Goal: Register for event/course

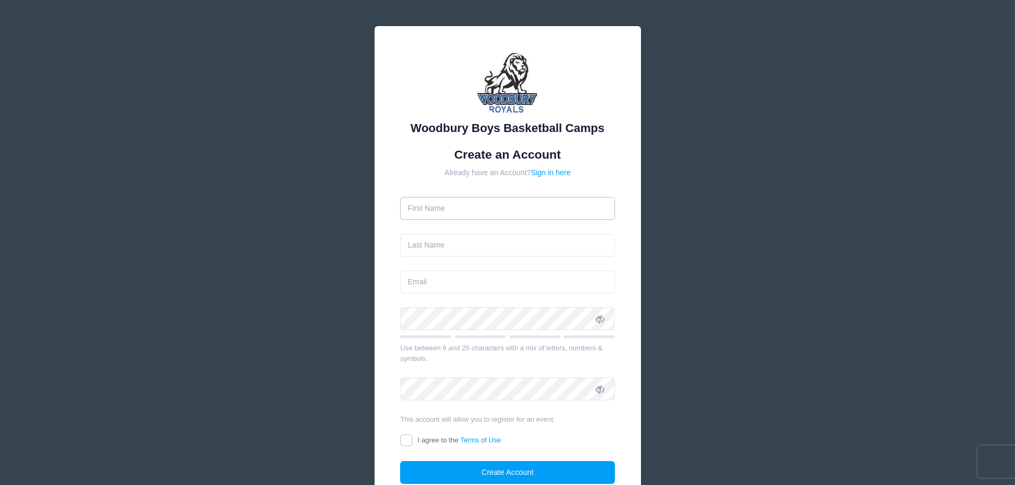
drag, startPoint x: 0, startPoint y: 0, endPoint x: 483, endPoint y: 213, distance: 527.5
click at [483, 213] on input "text" at bounding box center [507, 208] width 215 height 23
type input "[PERSON_NAME]"
type input "Cook"
type input "[EMAIL_ADDRESS][DOMAIN_NAME]"
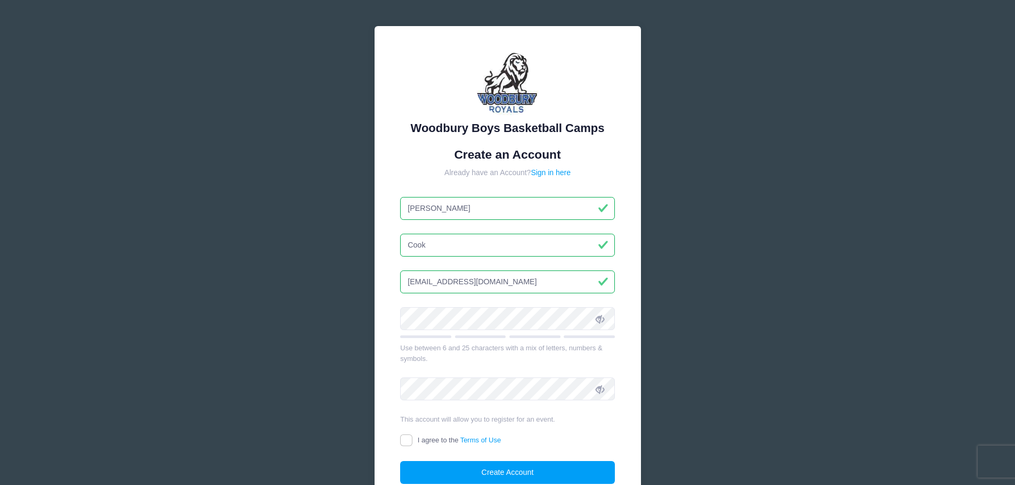
click at [531, 281] on input "[EMAIL_ADDRESS][DOMAIN_NAME]" at bounding box center [507, 282] width 215 height 23
drag, startPoint x: 456, startPoint y: 274, endPoint x: 449, endPoint y: 290, distance: 17.4
click at [456, 274] on input "[EMAIL_ADDRESS][DOMAIN_NAME]" at bounding box center [507, 282] width 215 height 23
click at [407, 444] on input "I agree to the Terms of Use" at bounding box center [406, 441] width 12 height 12
checkbox input "true"
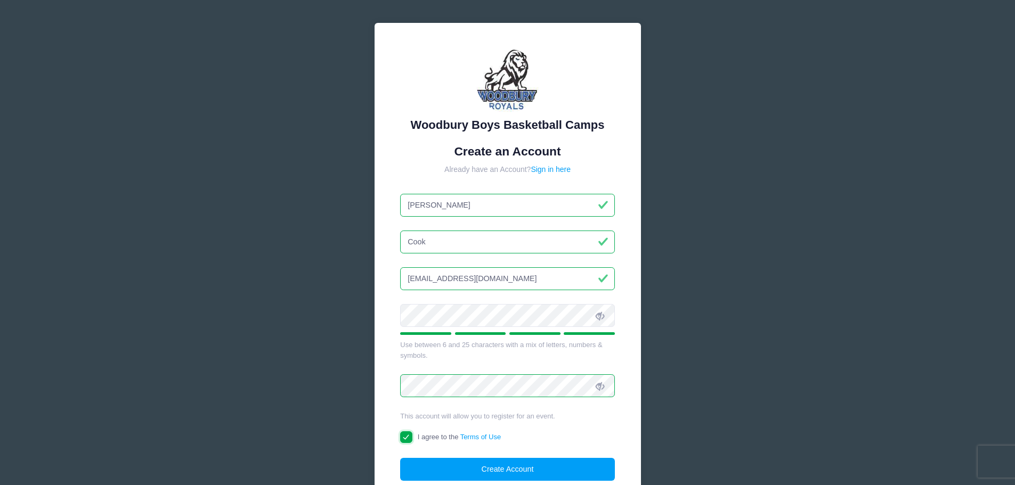
scroll to position [94, 0]
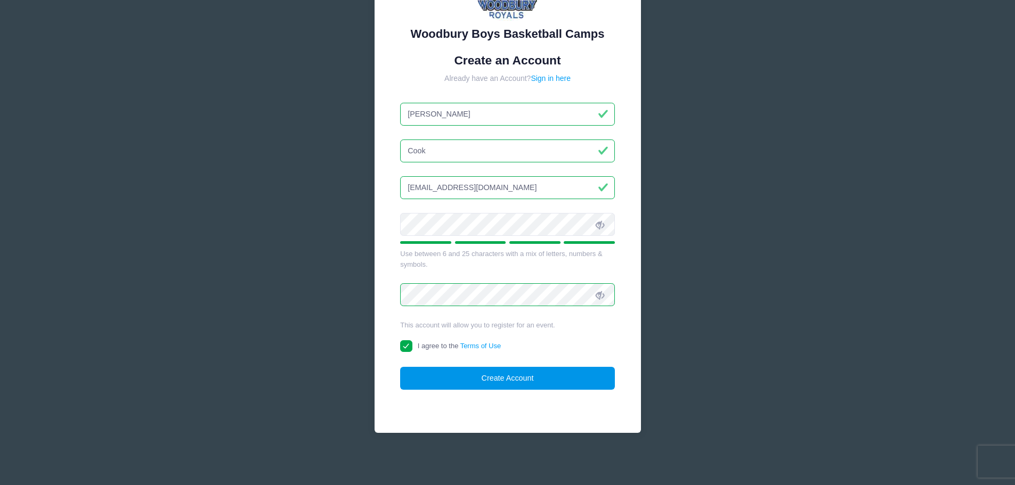
click at [500, 380] on button "Create Account" at bounding box center [507, 378] width 215 height 23
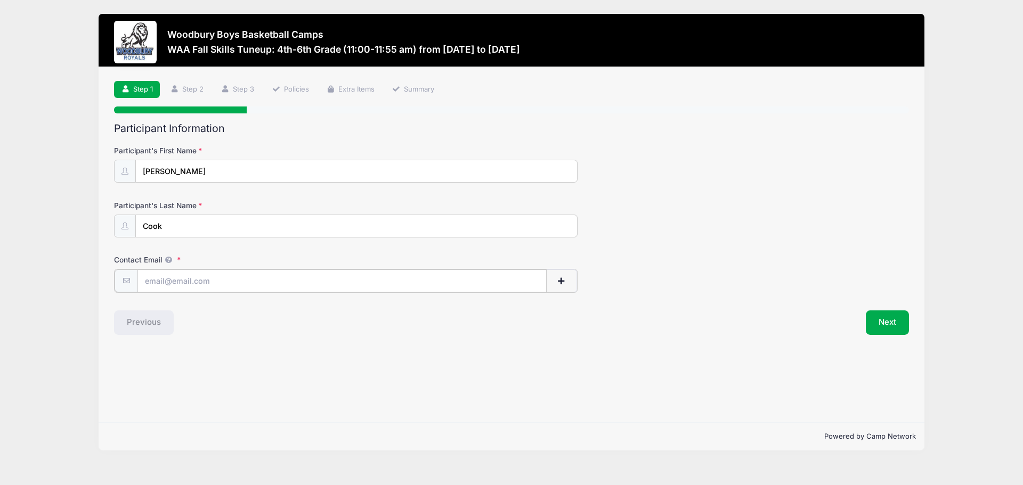
click at [236, 283] on input "Contact Email" at bounding box center [341, 281] width 409 height 23
type input "[EMAIL_ADDRESS][DOMAIN_NAME]"
click at [915, 328] on div "Step 1 /7 Step 1 Step 2 Step 3 Policies Extra Items Summary Participant Informa…" at bounding box center [512, 244] width 826 height 355
click at [875, 323] on button "Next" at bounding box center [887, 322] width 43 height 25
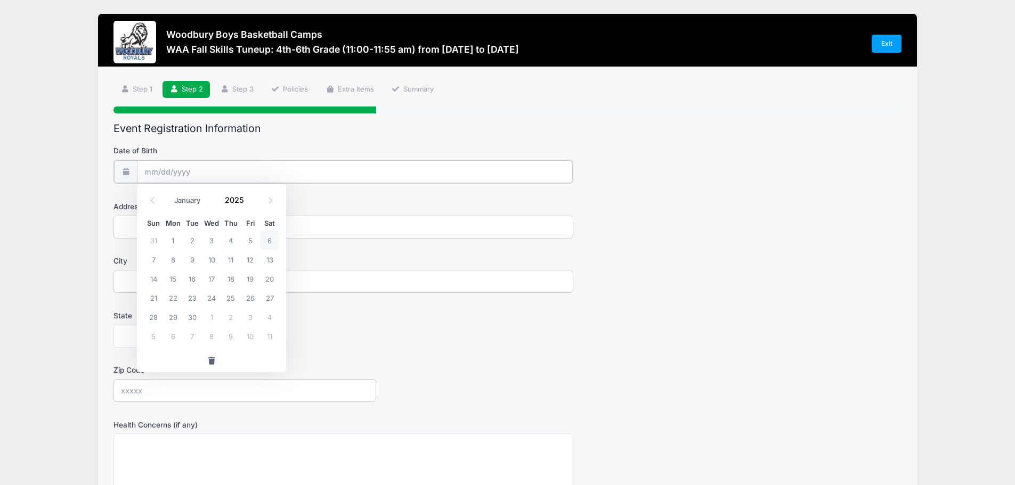
click at [204, 166] on input "Date of Birth" at bounding box center [355, 171] width 436 height 23
click at [149, 174] on input "Date of Birth" at bounding box center [355, 171] width 436 height 23
click at [149, 173] on input "Date of Birth" at bounding box center [355, 171] width 436 height 23
drag, startPoint x: 163, startPoint y: 168, endPoint x: 170, endPoint y: 180, distance: 13.4
click at [163, 168] on input "Date of Birth" at bounding box center [355, 171] width 436 height 23
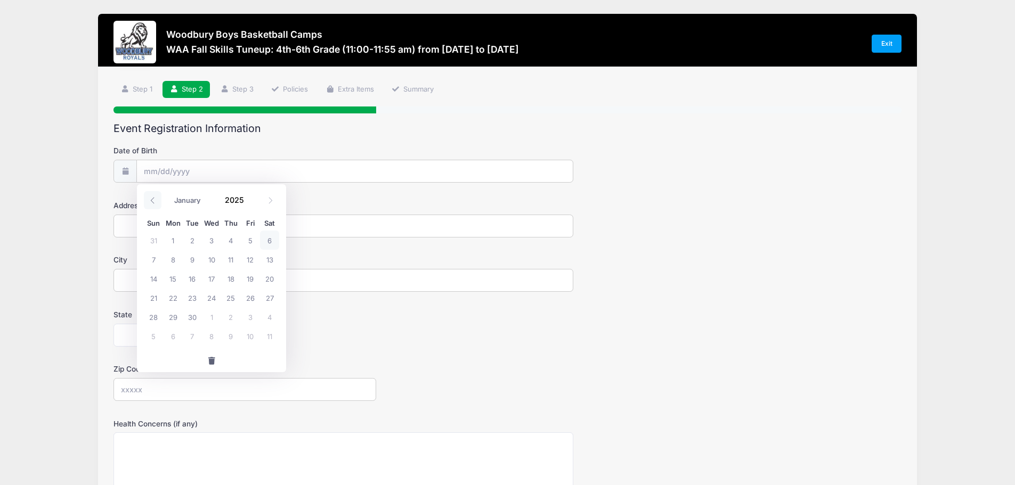
click at [155, 204] on span at bounding box center [153, 200] width 18 height 18
select select "7"
click at [237, 202] on input "2025" at bounding box center [237, 200] width 35 height 16
click at [249, 202] on span at bounding box center [250, 204] width 7 height 8
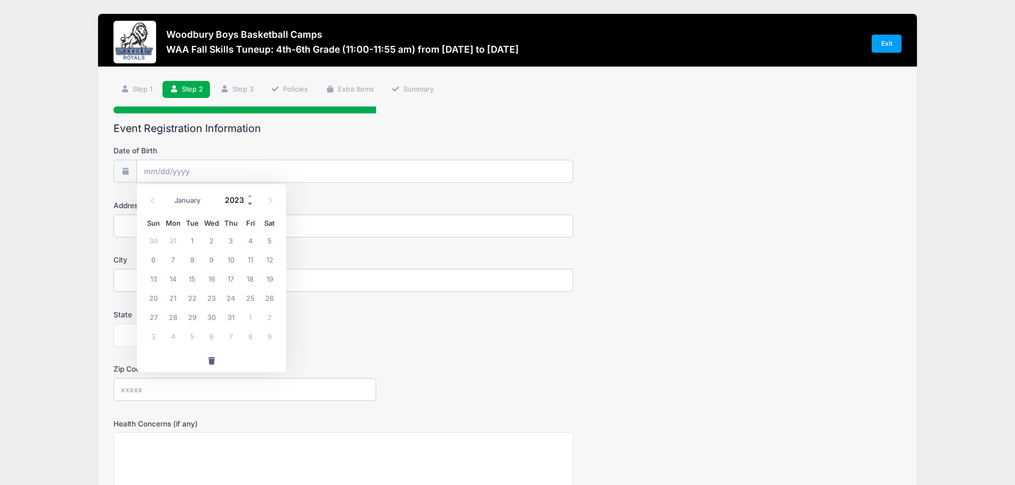
click at [249, 202] on span at bounding box center [250, 204] width 7 height 8
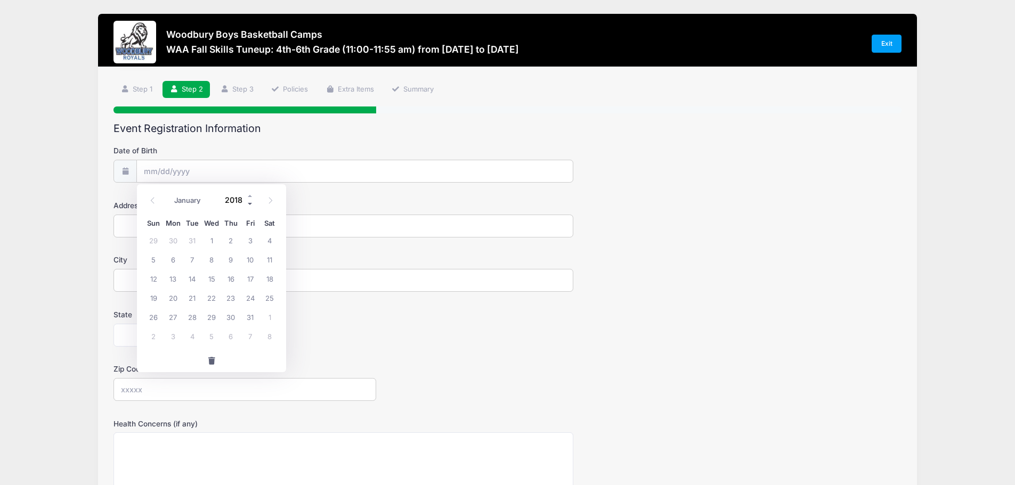
click at [249, 202] on span at bounding box center [250, 204] width 7 height 8
click at [249, 197] on span at bounding box center [250, 196] width 7 height 8
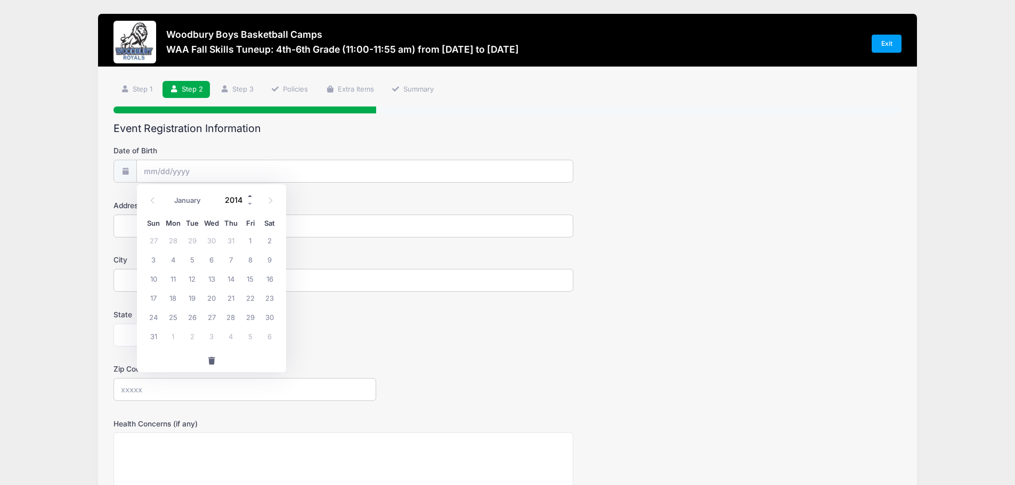
type input "2015"
click at [192, 301] on span "18" at bounding box center [192, 297] width 19 height 19
type input "08/18/2015"
click at [149, 223] on input "Address" at bounding box center [343, 226] width 460 height 23
type input "9314 Jonathan Road"
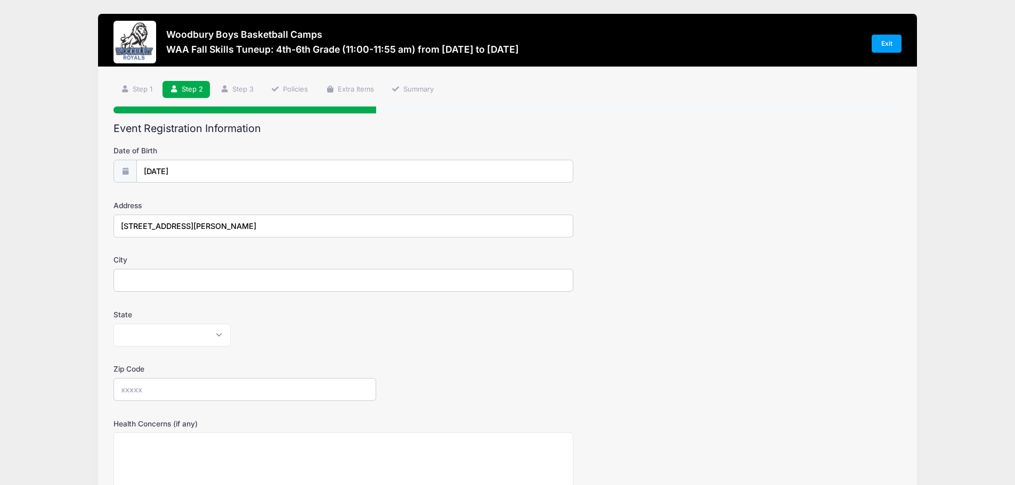
type input "Woodbury"
select select "MN"
type input "55125"
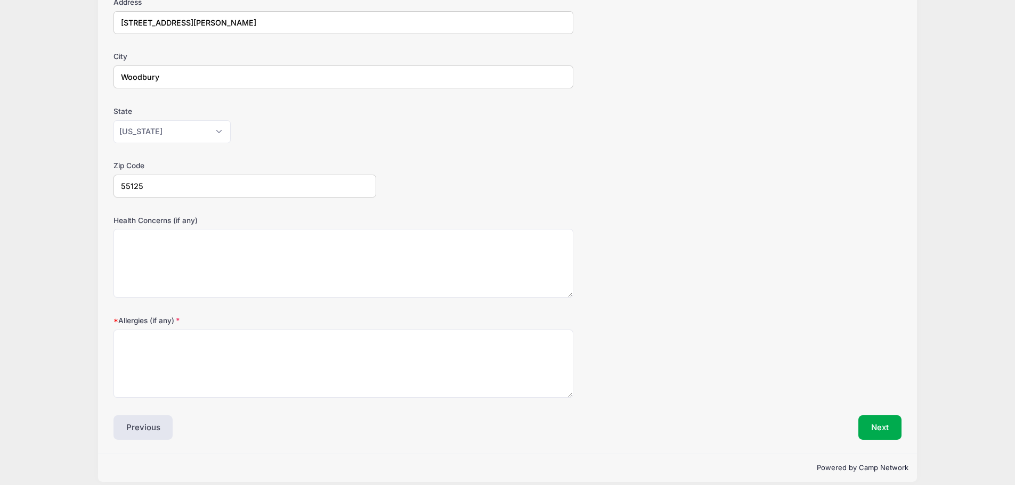
scroll to position [213, 0]
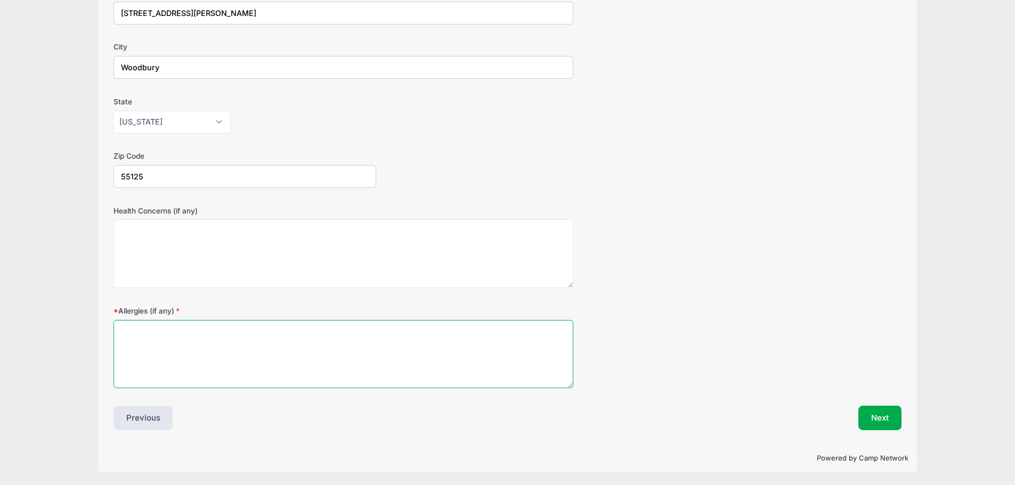
click at [260, 354] on textarea "Allergies (if any)" at bounding box center [343, 354] width 460 height 69
type textarea "NA"
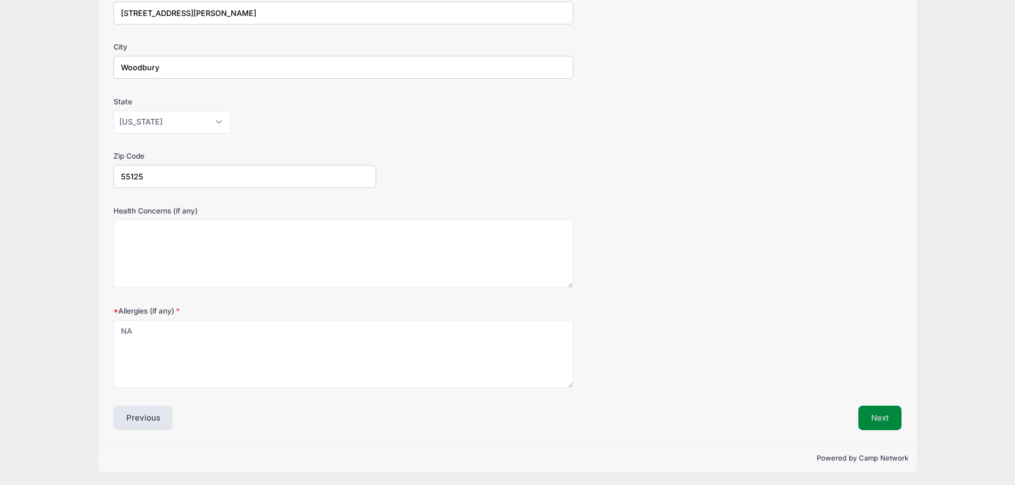
click at [896, 414] on button "Next" at bounding box center [879, 418] width 43 height 25
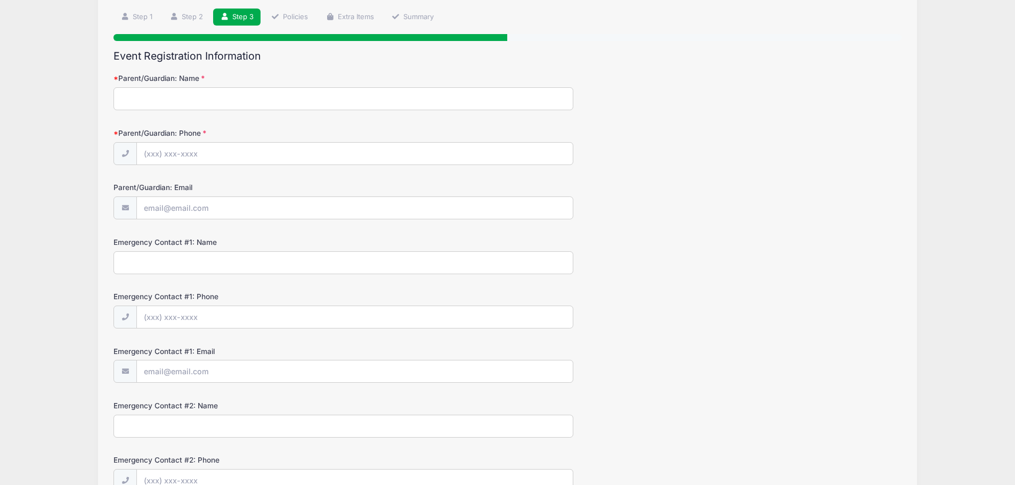
scroll to position [0, 0]
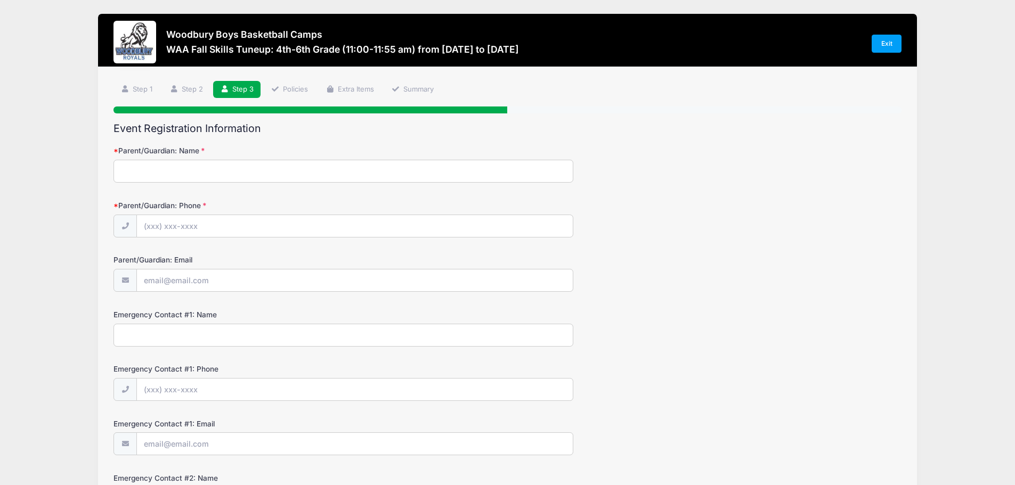
click at [192, 184] on form "Parent/Guardian: Name Parent/Guardian: Phone Parent/Guardian: Email Emergency C…" at bounding box center [507, 382] width 788 height 474
click at [189, 172] on input "Parent/Guardian: Name" at bounding box center [343, 171] width 460 height 23
type input "Rachel Alden Cook"
type input "(651) 491-3704"
type input "[EMAIL_ADDRESS][DOMAIN_NAME]"
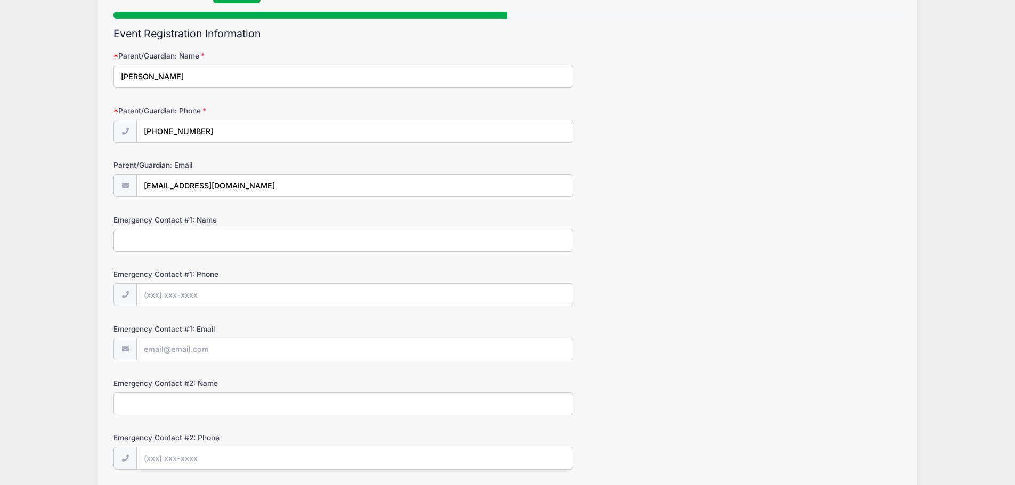
scroll to position [107, 0]
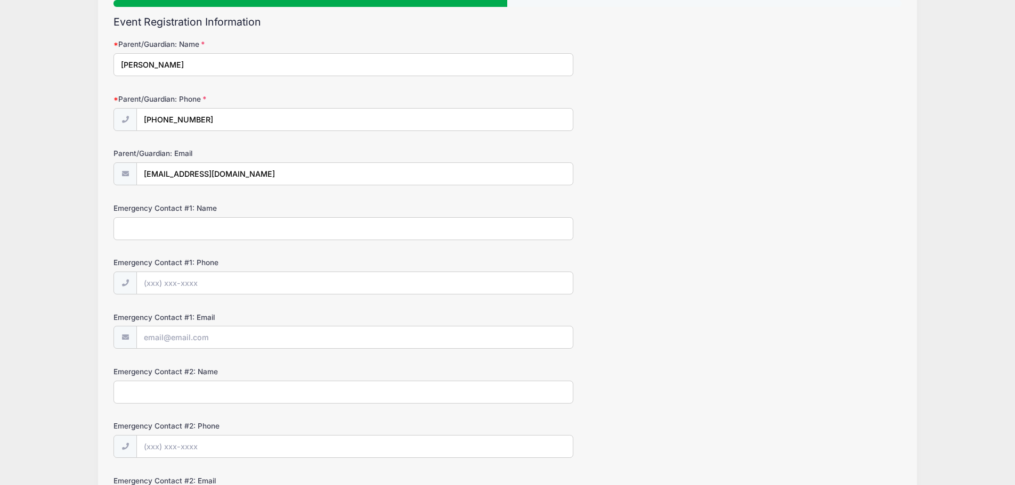
drag, startPoint x: 167, startPoint y: 209, endPoint x: 167, endPoint y: 235, distance: 25.6
click at [167, 216] on div "Emergency Contact #1: Name" at bounding box center [507, 221] width 788 height 37
click at [167, 235] on input "Emergency Contact #1: Name" at bounding box center [343, 228] width 460 height 23
click at [167, 229] on input "Emergency Contact #1: Name" at bounding box center [343, 228] width 460 height 23
type input "Bia Flashinski"
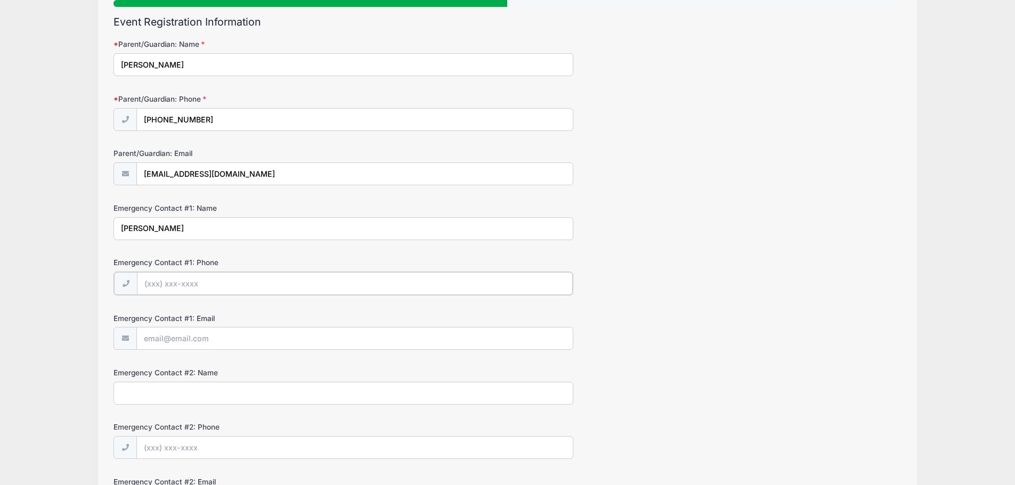
click at [244, 285] on input "Emergency Contact #1: Phone" at bounding box center [355, 283] width 436 height 23
type input "(612) 414-3685"
click at [203, 347] on input "Emergency Contact #1: Email" at bounding box center [355, 338] width 436 height 23
click at [229, 345] on input "Emergency Contact #1: Email" at bounding box center [355, 338] width 436 height 23
click at [230, 339] on input "Emergency Contact #1: Email" at bounding box center [355, 338] width 436 height 23
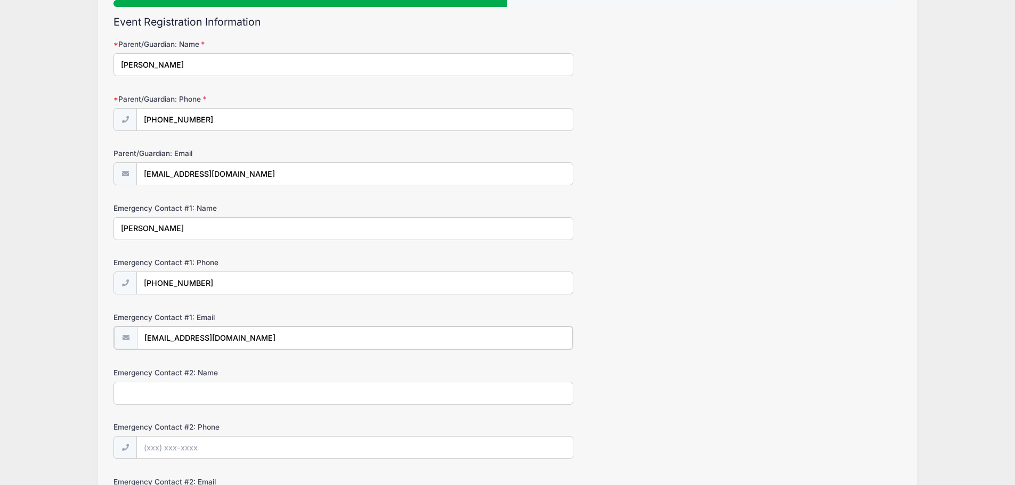
type input "aldenae@gmail.com"
click at [174, 392] on input "Emergency Contact #2: Name" at bounding box center [343, 392] width 460 height 23
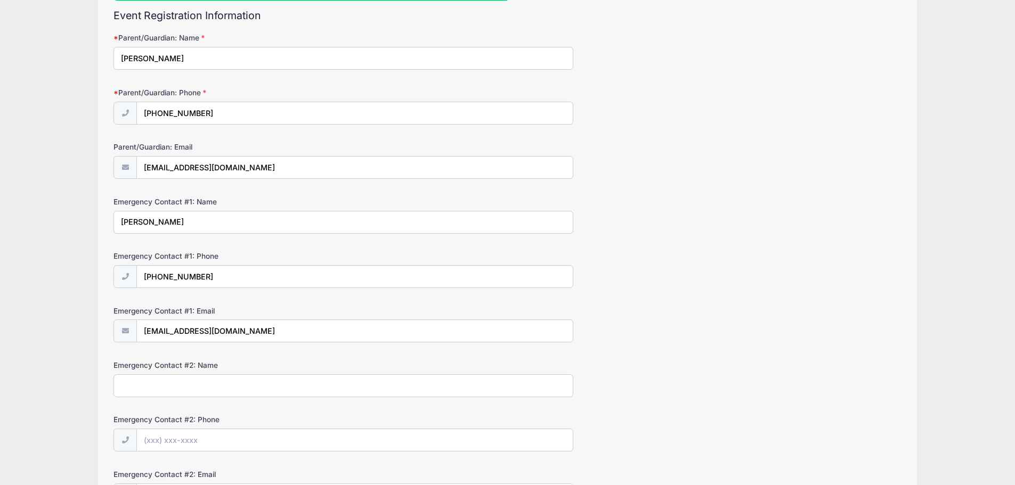
scroll to position [232, 0]
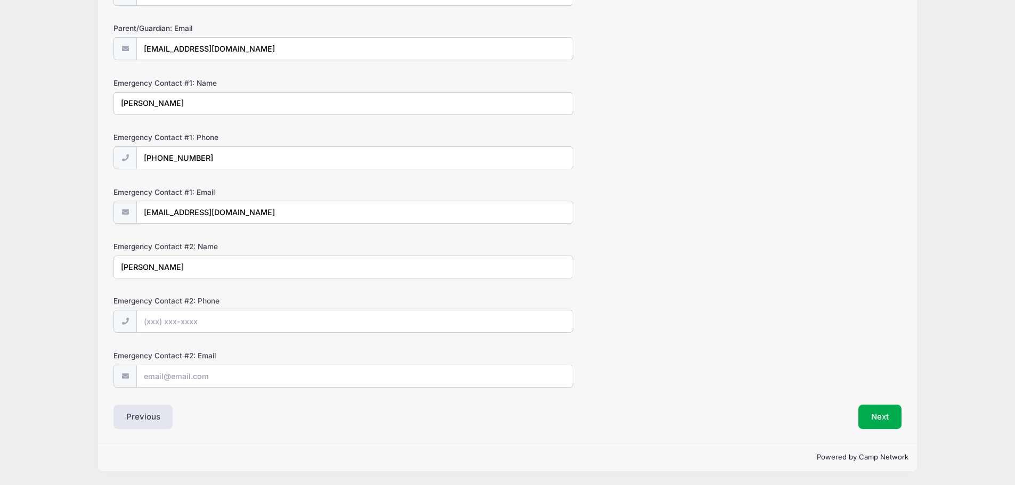
type input "Zac Cook"
type input "(612) 414-3685"
drag, startPoint x: 236, startPoint y: 378, endPoint x: 72, endPoint y: 355, distance: 165.1
click at [72, 355] on div "Woodbury Boys Basketball Camps WAA Fall Skills Tuneup: 4th-6th Grade (11:00-11:…" at bounding box center [507, 127] width 983 height 718
type input "aldenae@gmail.com"
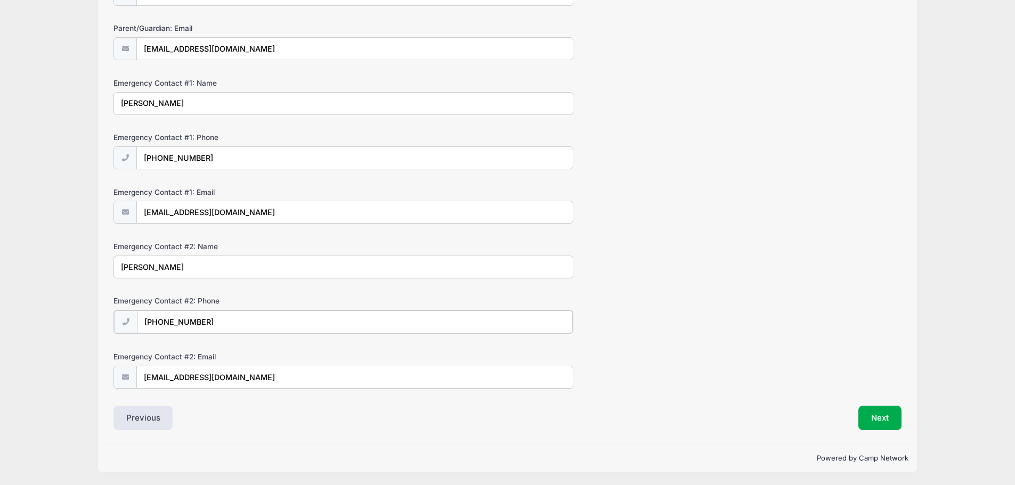
click at [308, 315] on input "(612) 414-3685" at bounding box center [355, 322] width 436 height 23
drag, startPoint x: 209, startPoint y: 269, endPoint x: 75, endPoint y: 250, distance: 135.5
click at [77, 250] on div "Woodbury Boys Basketball Camps WAA Fall Skills Tuneup: 4th-6th Grade (11:00-11:…" at bounding box center [507, 126] width 983 height 717
type input "Bia Flashinski"
drag, startPoint x: 289, startPoint y: 196, endPoint x: 272, endPoint y: 213, distance: 24.5
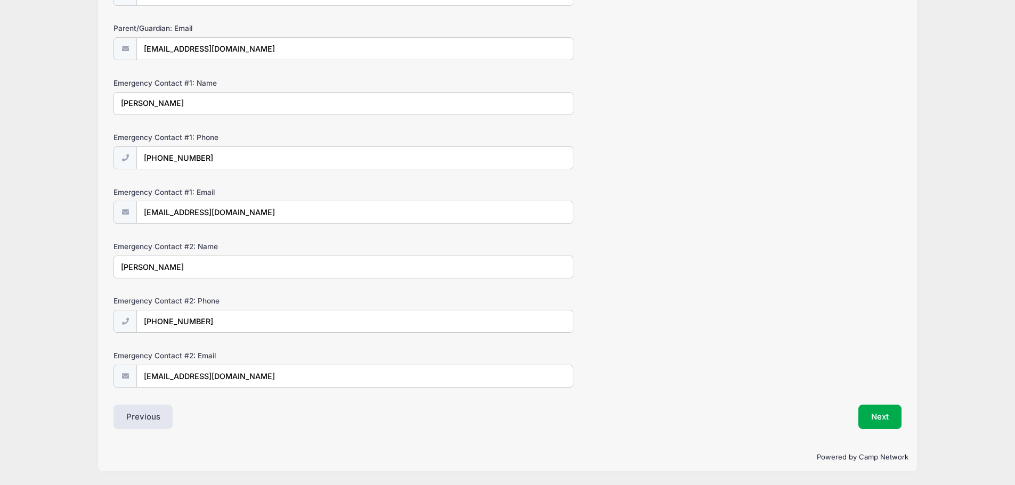
click at [287, 201] on div "Emergency Contact #1: Email aldenae@gmail.com" at bounding box center [507, 205] width 788 height 37
click at [272, 213] on input "aldenae@gmail.com" at bounding box center [355, 212] width 436 height 23
drag, startPoint x: 59, startPoint y: 192, endPoint x: 39, endPoint y: 190, distance: 19.9
click at [39, 190] on div "Woodbury Boys Basketball Camps WAA Fall Skills Tuneup: 4th-6th Grade (11:00-11:…" at bounding box center [507, 127] width 983 height 718
type input "z.cook34@gmail.com"
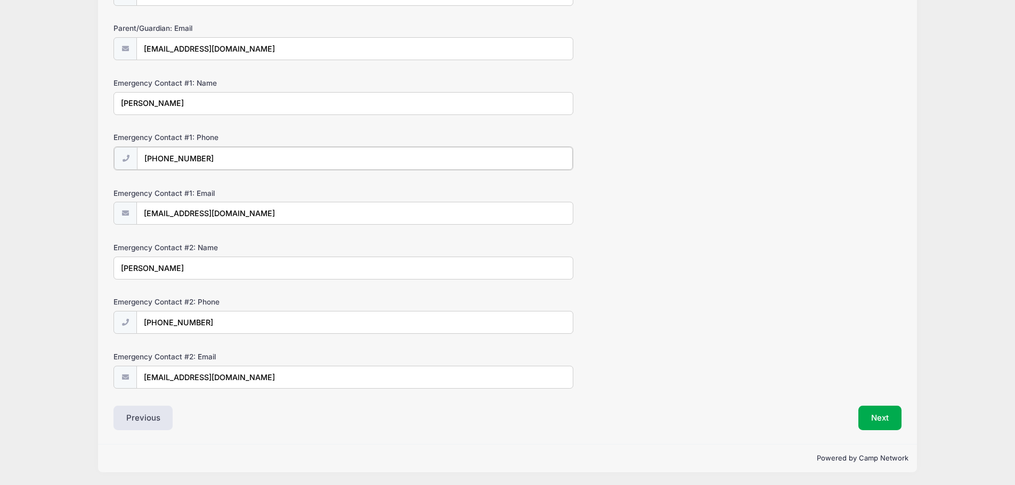
drag, startPoint x: 234, startPoint y: 153, endPoint x: 104, endPoint y: 137, distance: 130.9
click at [106, 137] on div "Step 3 /7 Step 1 Step 2 Step 3 Policies Extra Items Summary Participant Informa…" at bounding box center [508, 140] width 820 height 610
type input "(651) 983-6696"
drag, startPoint x: 219, startPoint y: 99, endPoint x: 89, endPoint y: 100, distance: 130.0
click at [89, 100] on div "Woodbury Boys Basketball Camps WAA Fall Skills Tuneup: 4th-6th Grade (11:00-11:…" at bounding box center [507, 126] width 983 height 717
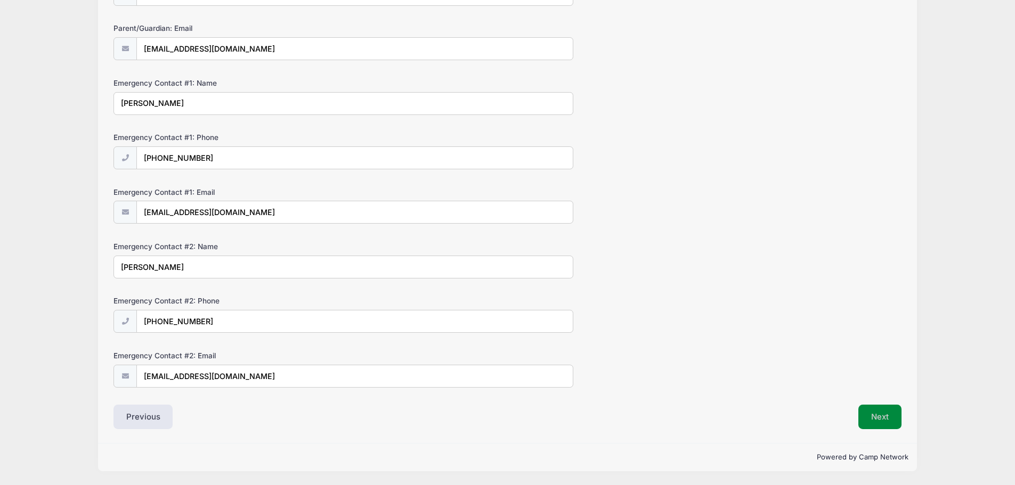
type input "Zac Cook"
click at [887, 417] on button "Next" at bounding box center [879, 417] width 43 height 25
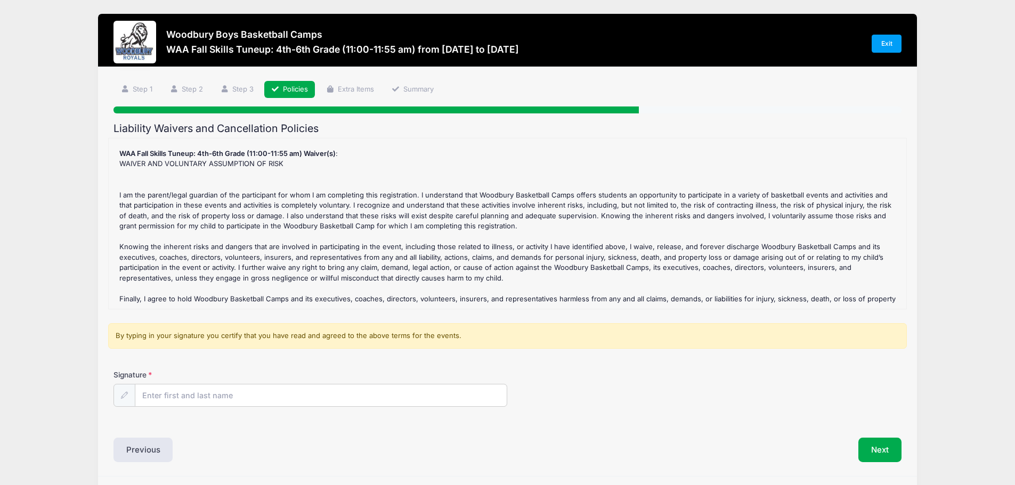
scroll to position [38, 0]
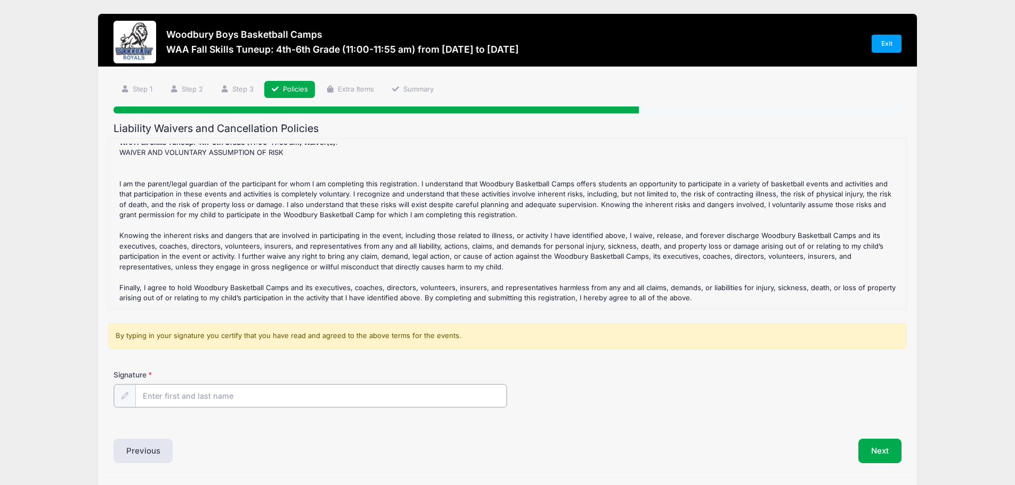
click at [326, 402] on input "Signature" at bounding box center [321, 396] width 372 height 23
click at [308, 406] on input "Signature" at bounding box center [321, 396] width 372 height 23
type input "Rachel Cook"
click at [629, 439] on div "Liability Waivers and Cancellation Policies WAA Fall Skills Tuneup: 4th-6th Gra…" at bounding box center [507, 293] width 788 height 340
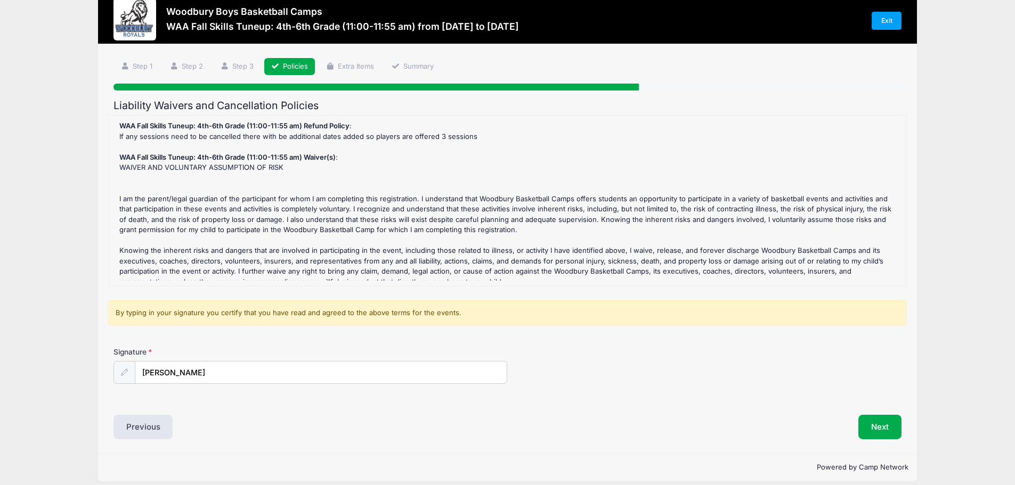
scroll to position [33, 0]
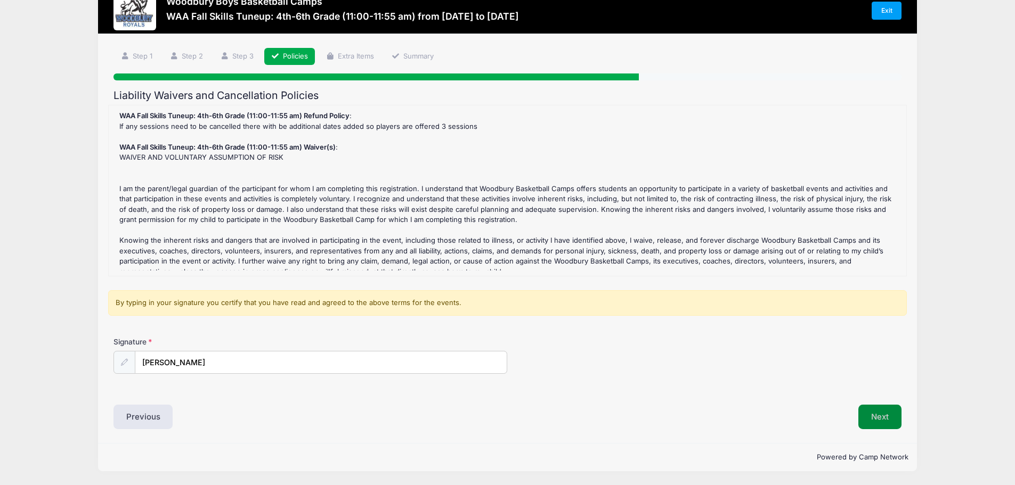
click at [865, 417] on button "Next" at bounding box center [879, 417] width 43 height 25
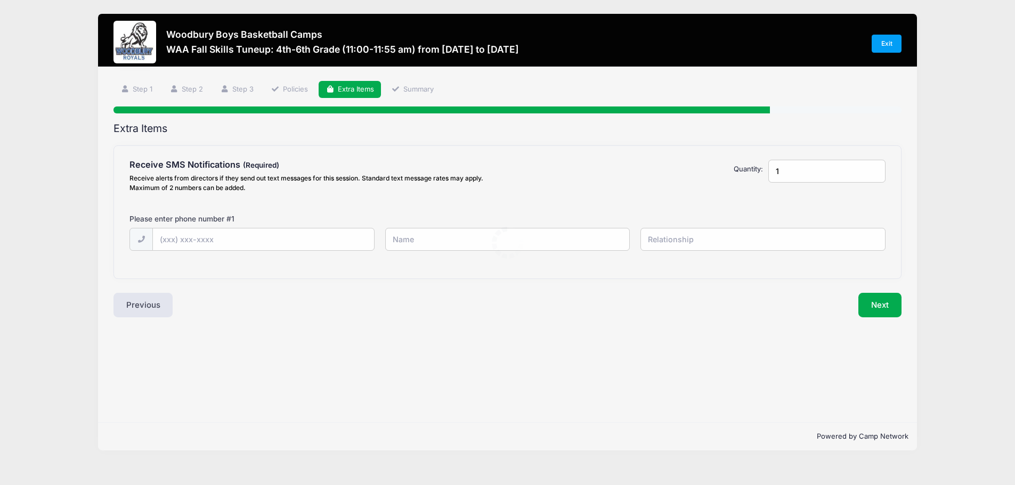
scroll to position [0, 0]
click at [290, 236] on input "text" at bounding box center [265, 240] width 223 height 23
type input "(651) 491-3704"
type input "Rachel Alden Cook"
click at [694, 241] on input "text" at bounding box center [768, 239] width 247 height 23
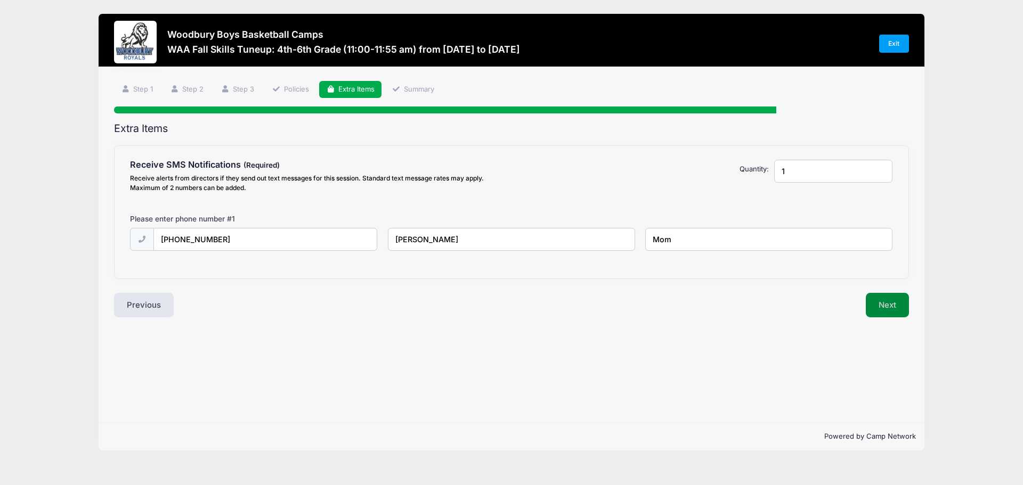
type input "Mom"
click at [894, 297] on button "Next" at bounding box center [887, 305] width 43 height 25
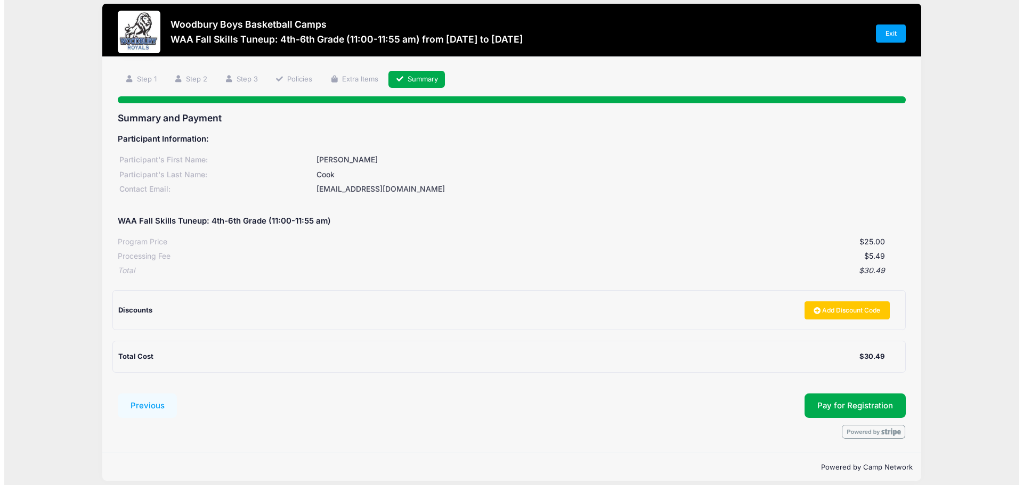
scroll to position [20, 0]
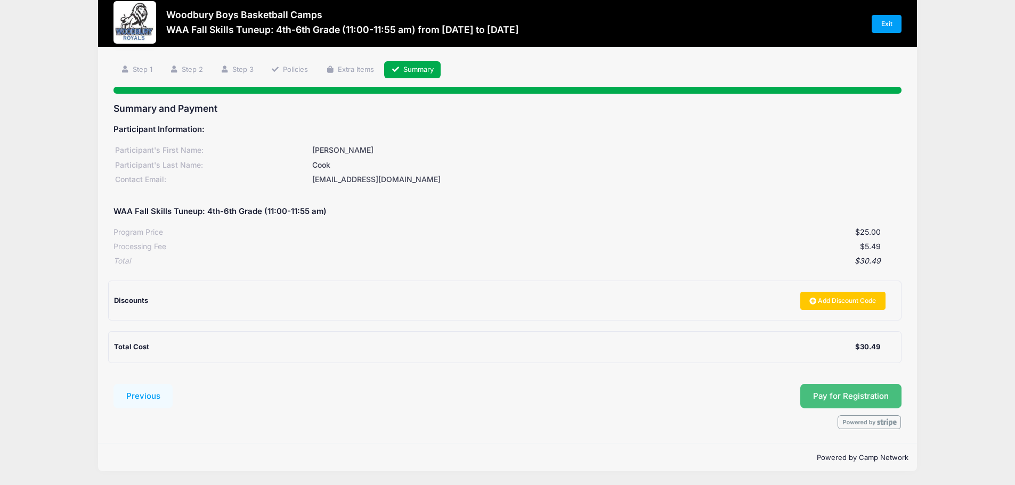
click at [833, 391] on button "Pay for Registration" at bounding box center [850, 396] width 101 height 25
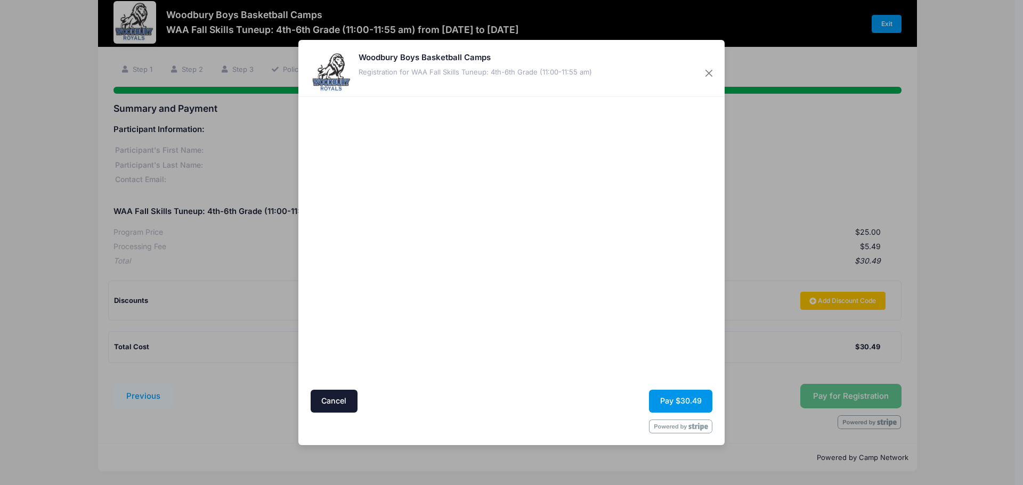
click at [673, 399] on button "Pay $30.49" at bounding box center [680, 401] width 63 height 23
